Goal: Task Accomplishment & Management: Manage account settings

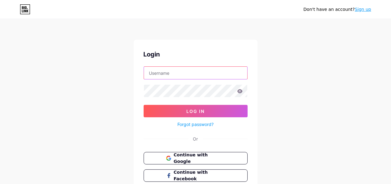
type input "[EMAIL_ADDRESS][DOMAIN_NAME]"
click at [238, 91] on icon at bounding box center [239, 91] width 5 height 4
click at [241, 91] on icon at bounding box center [239, 91] width 5 height 4
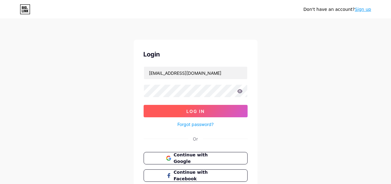
click at [226, 111] on button "Log In" at bounding box center [196, 111] width 104 height 12
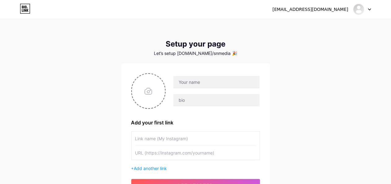
click at [339, 11] on div "[EMAIL_ADDRESS][DOMAIN_NAME]" at bounding box center [310, 9] width 76 height 7
click at [371, 10] on div "[EMAIL_ADDRESS][DOMAIN_NAME] Dashboard Logout" at bounding box center [195, 9] width 391 height 11
click at [368, 11] on div at bounding box center [362, 9] width 18 height 11
click at [342, 46] on li "Logout" at bounding box center [332, 42] width 77 height 17
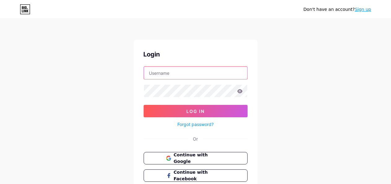
type input "[EMAIL_ADDRESS][DOMAIN_NAME]"
